Goal: Information Seeking & Learning: Learn about a topic

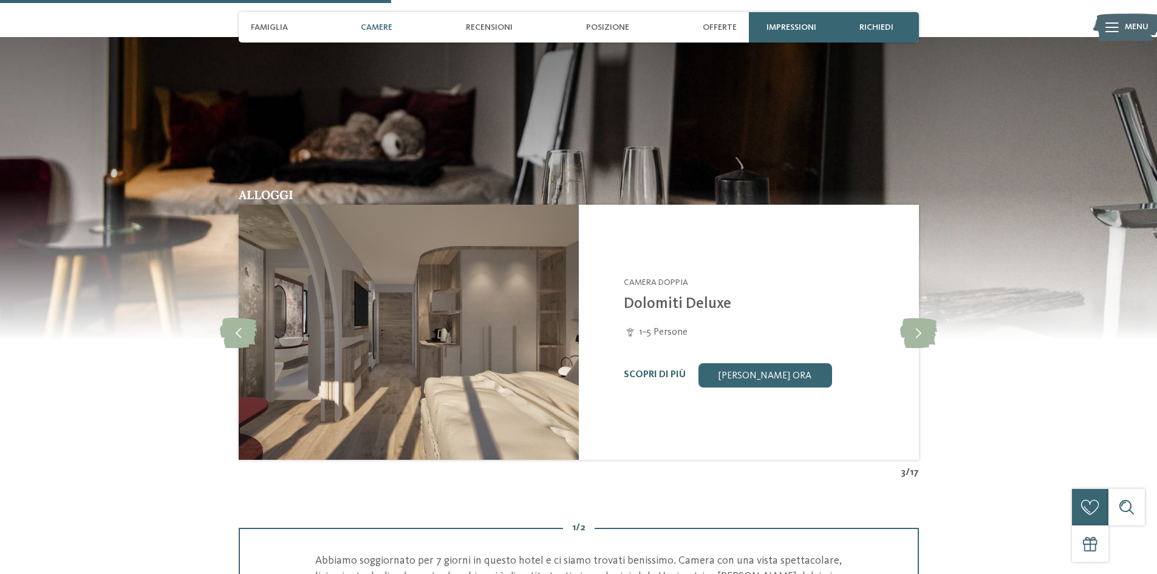
scroll to position [1089, 0]
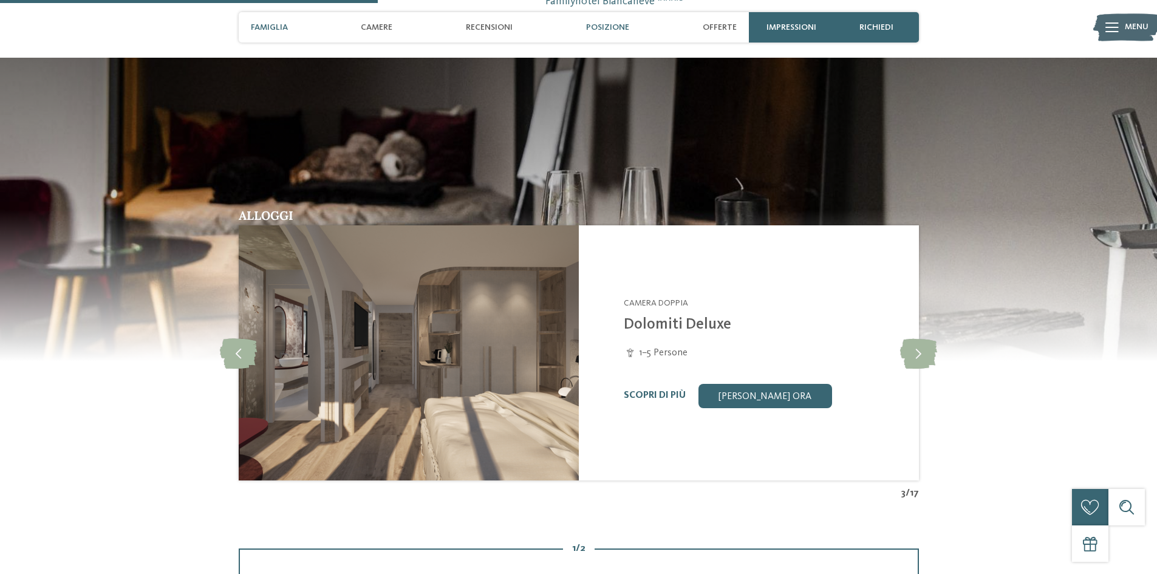
click at [611, 22] on span "Posizione" at bounding box center [607, 27] width 43 height 10
click at [611, 23] on span "Posizione" at bounding box center [607, 27] width 43 height 10
click at [485, 23] on span "Recensioni" at bounding box center [489, 27] width 47 height 10
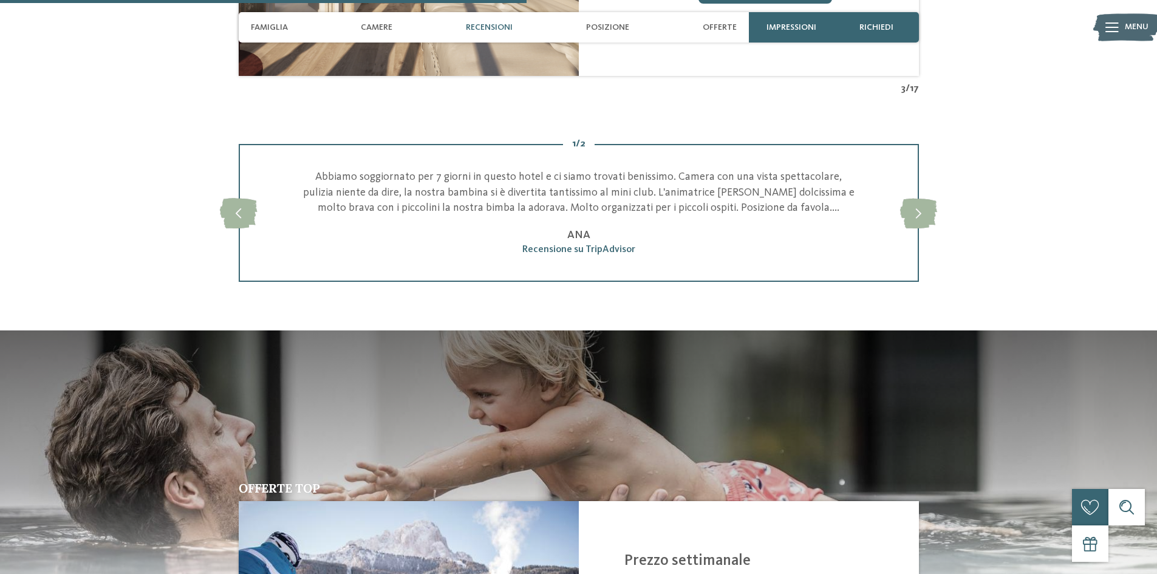
scroll to position [1571, 0]
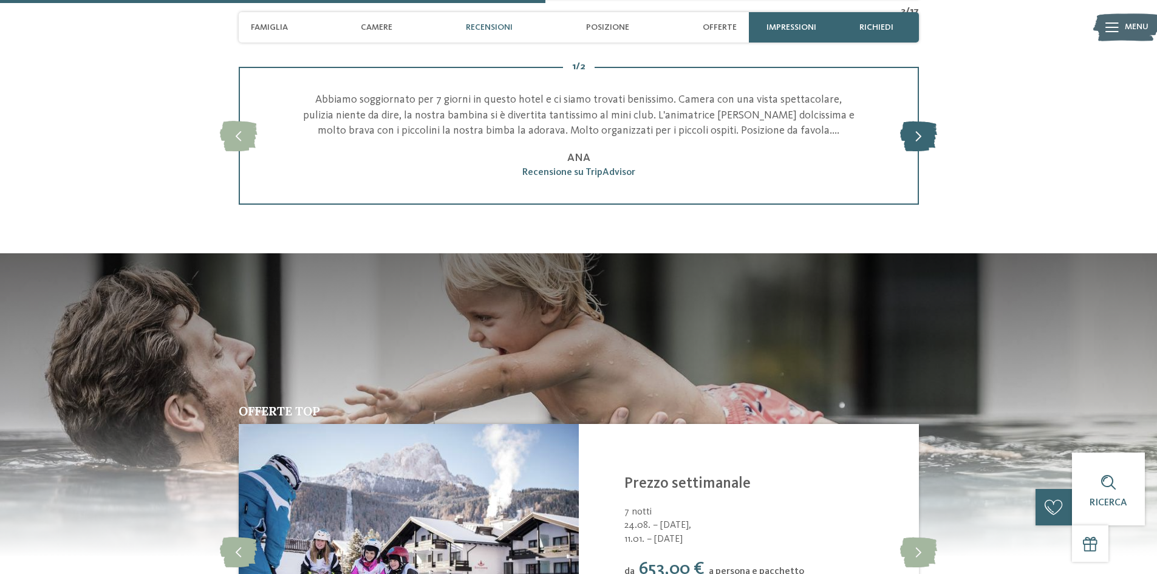
click at [916, 132] on icon at bounding box center [918, 136] width 37 height 30
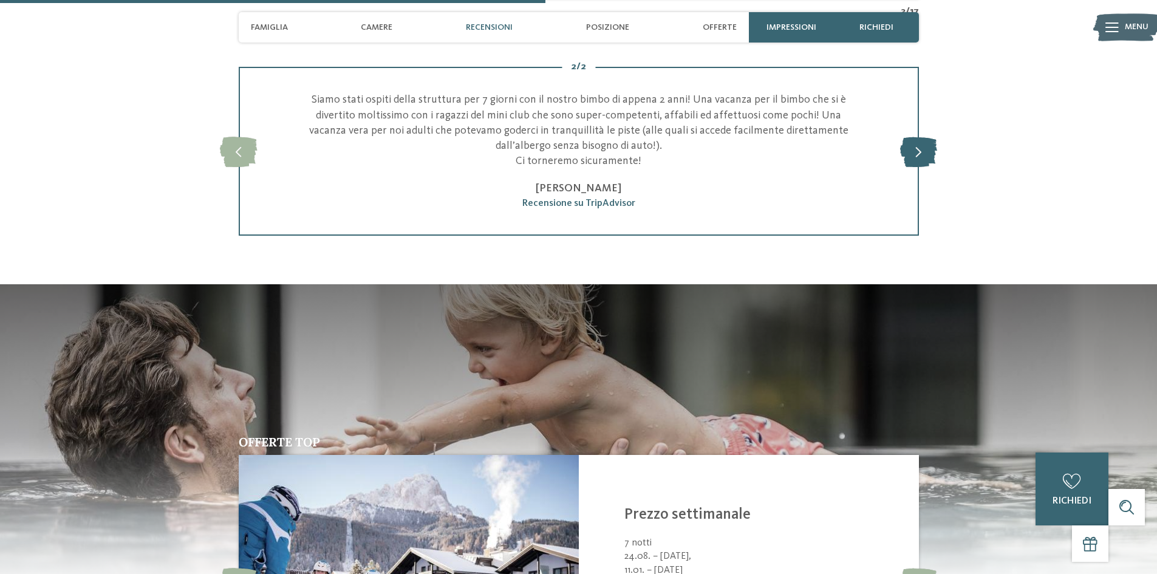
click at [921, 149] on icon at bounding box center [918, 151] width 37 height 30
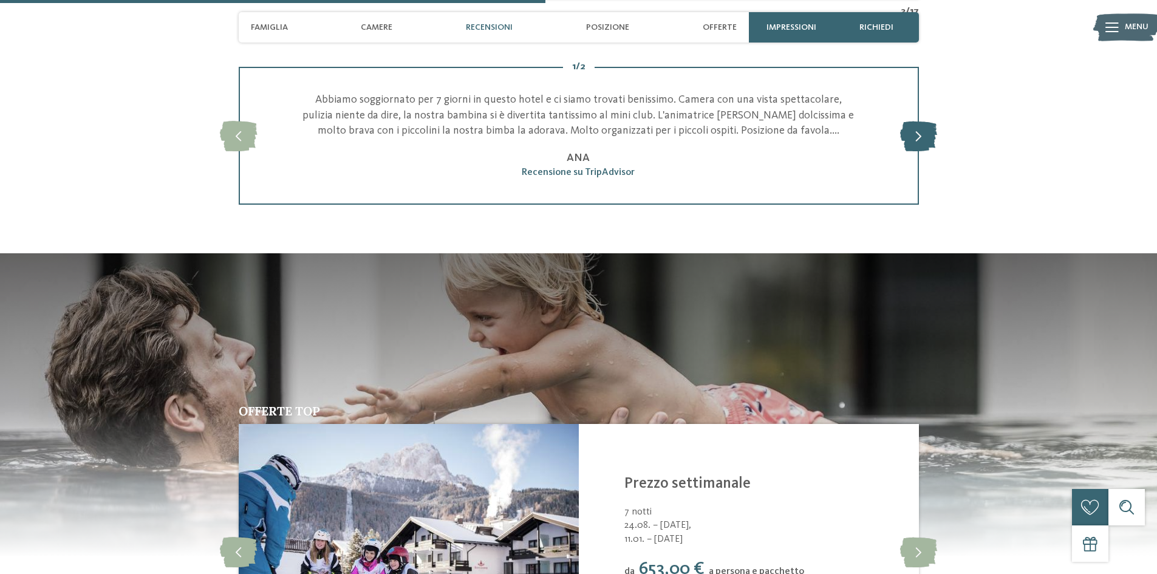
click at [920, 133] on icon at bounding box center [918, 136] width 37 height 30
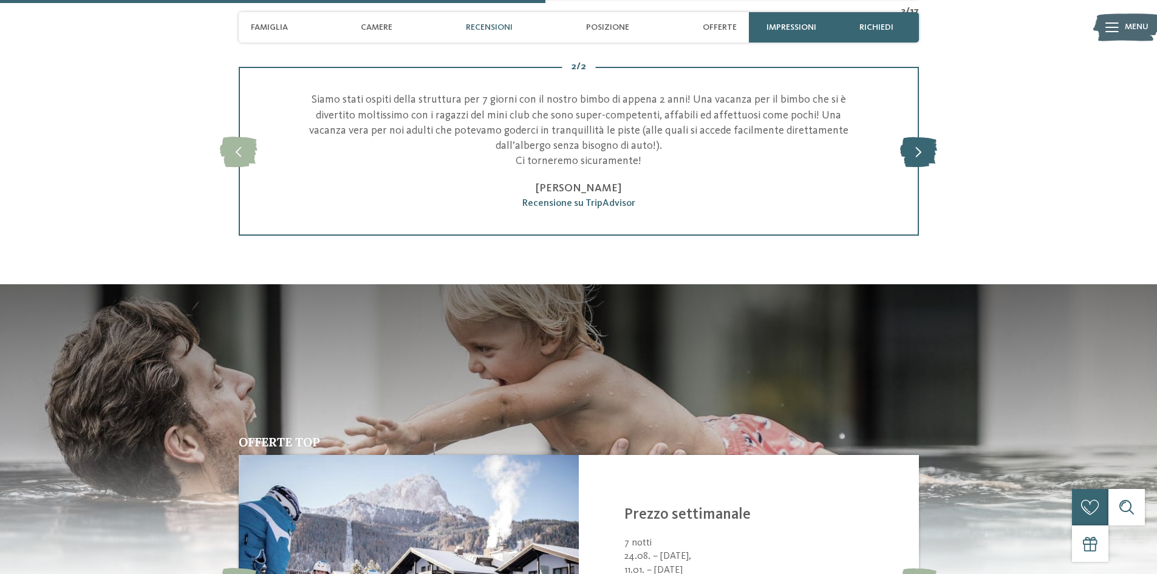
click at [920, 133] on div "2 / 2 slide 4 of 2 Abbiamo soggiornato per 7 giorni in questo hotel e ci siamo …" at bounding box center [579, 151] width 826 height 169
click at [910, 159] on icon at bounding box center [918, 151] width 37 height 30
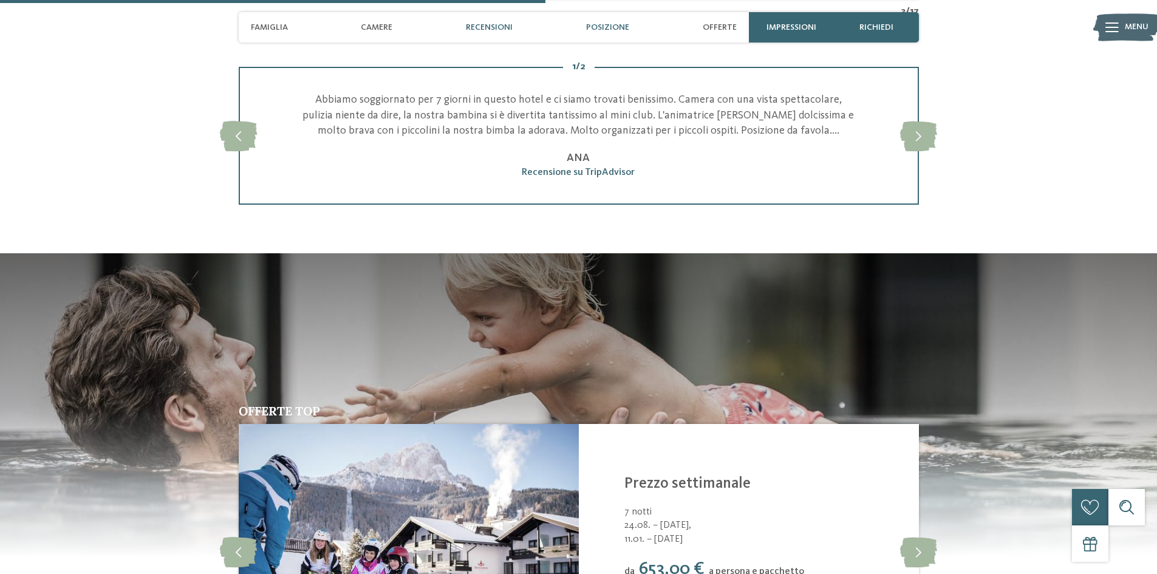
click at [623, 24] on span "Posizione" at bounding box center [607, 27] width 43 height 10
click at [622, 22] on span "Posizione" at bounding box center [607, 27] width 43 height 10
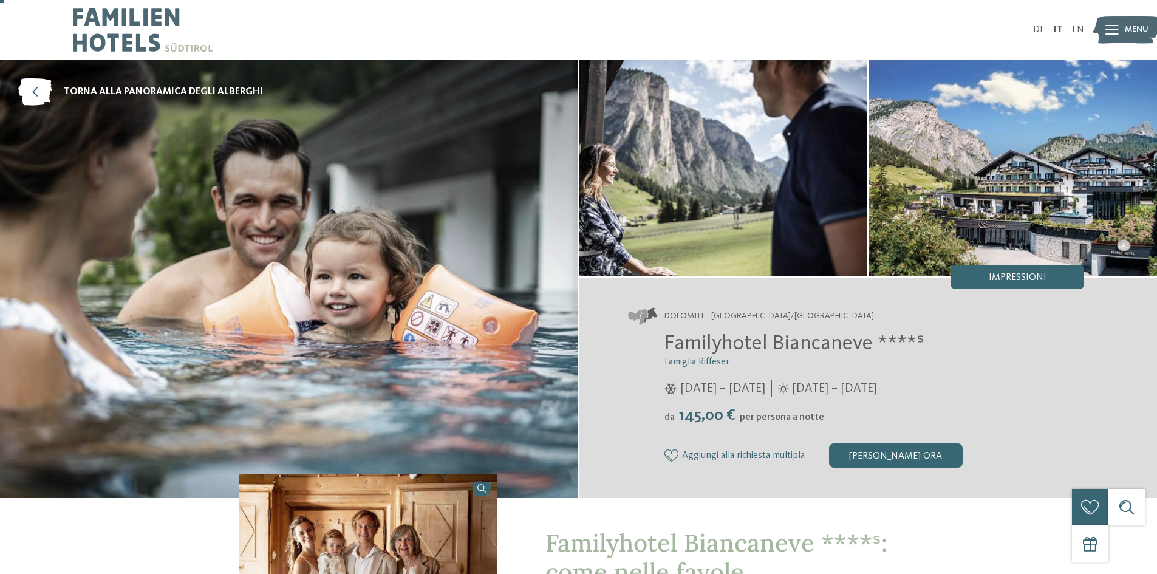
scroll to position [0, 0]
